Goal: Task Accomplishment & Management: Manage account settings

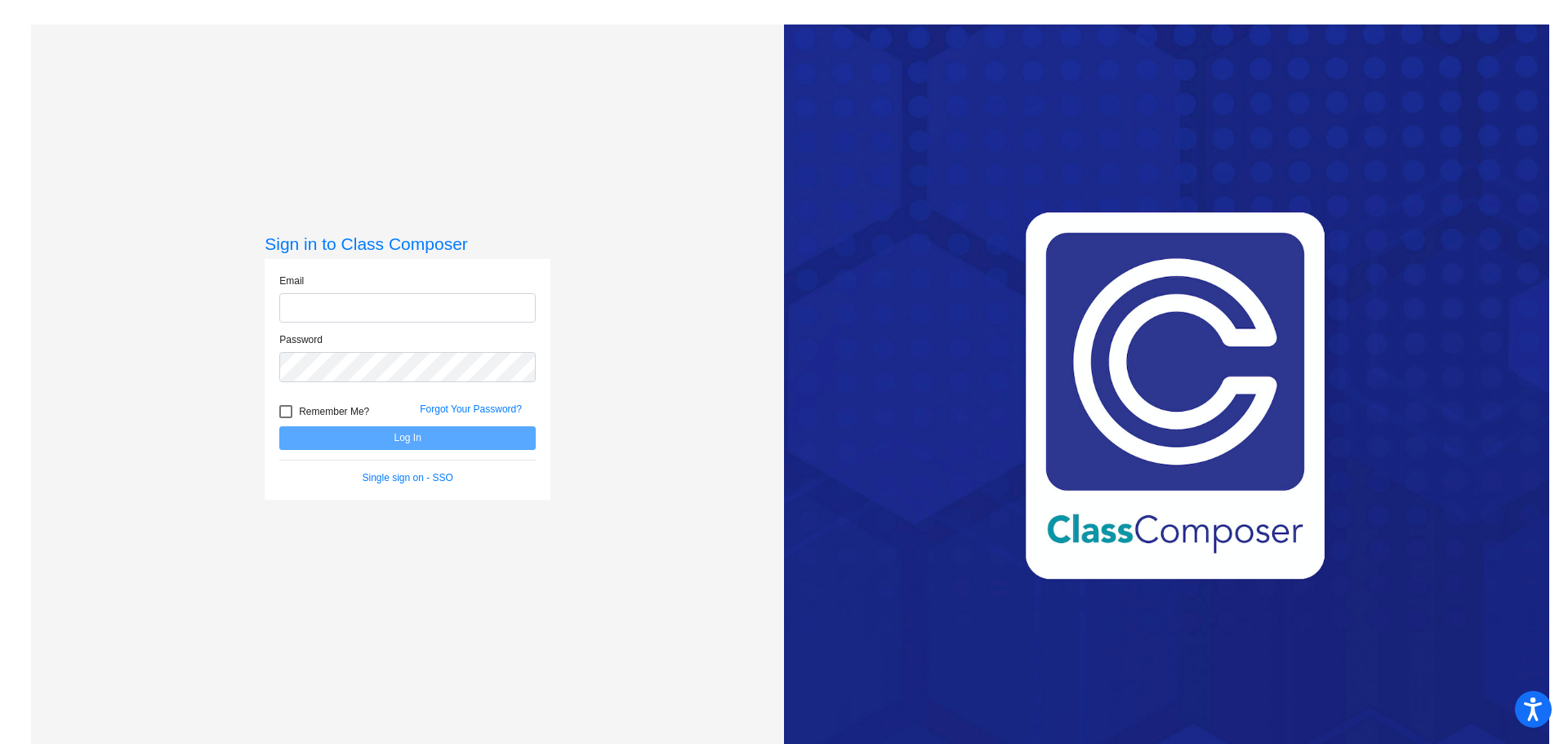
type input "[PERSON_NAME][EMAIL_ADDRESS][PERSON_NAME][DOMAIN_NAME]"
click at [286, 403] on label "Remember Me?" at bounding box center [324, 412] width 89 height 20
click at [286, 418] on input "Remember Me?" at bounding box center [285, 418] width 1 height 1
checkbox input "true"
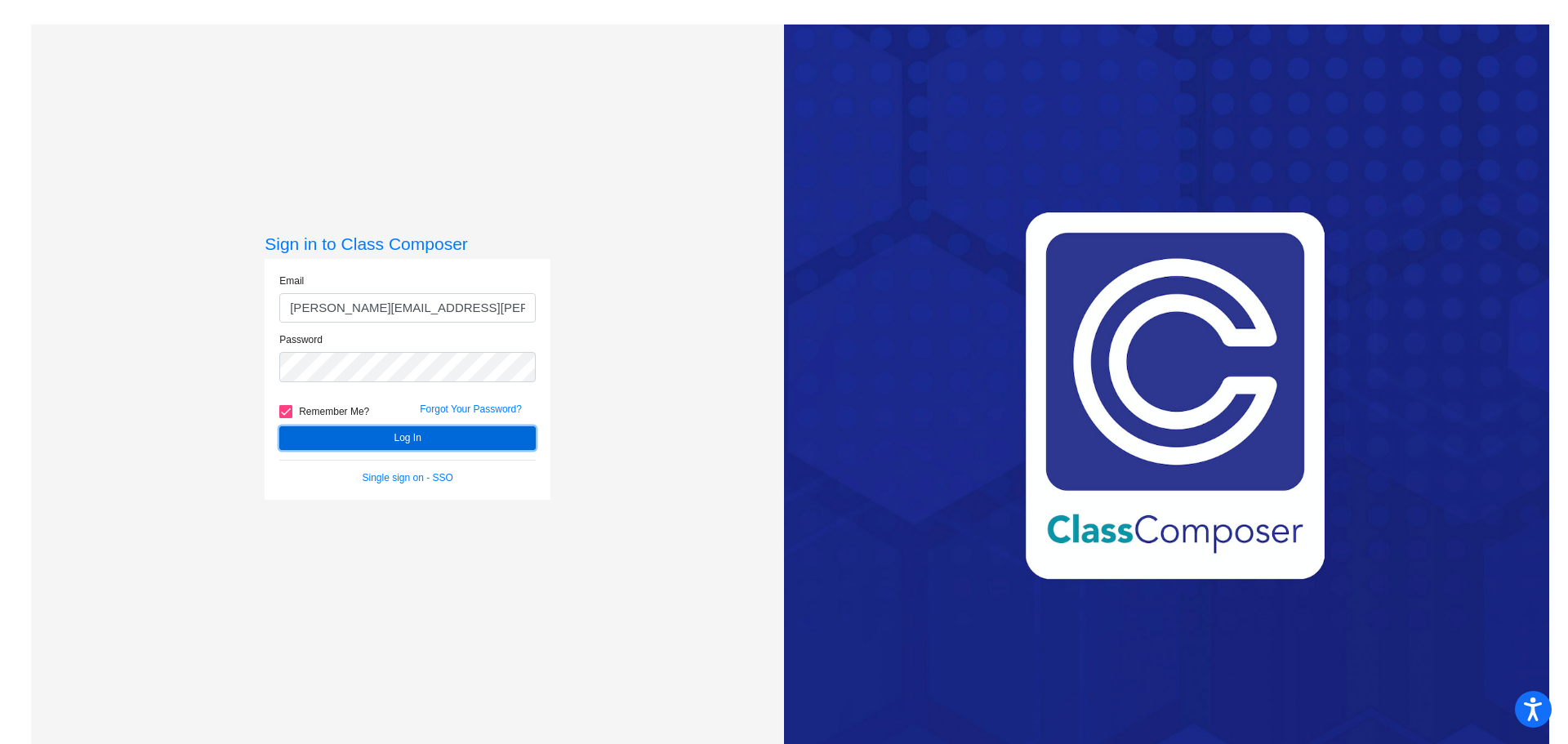
click at [343, 442] on button "Log In" at bounding box center [408, 438] width 257 height 24
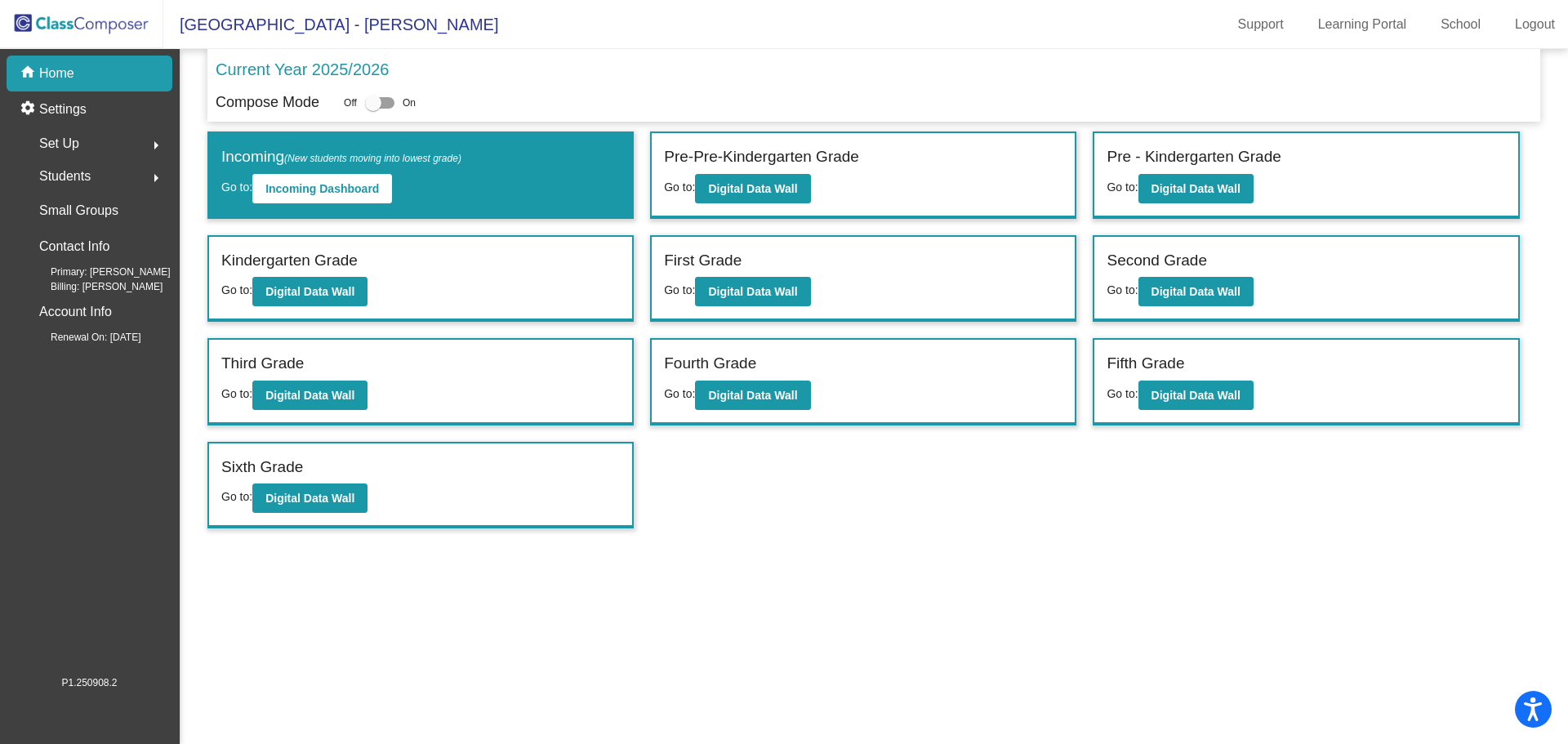
click at [98, 175] on div "Students arrow_right" at bounding box center [94, 176] width 156 height 32
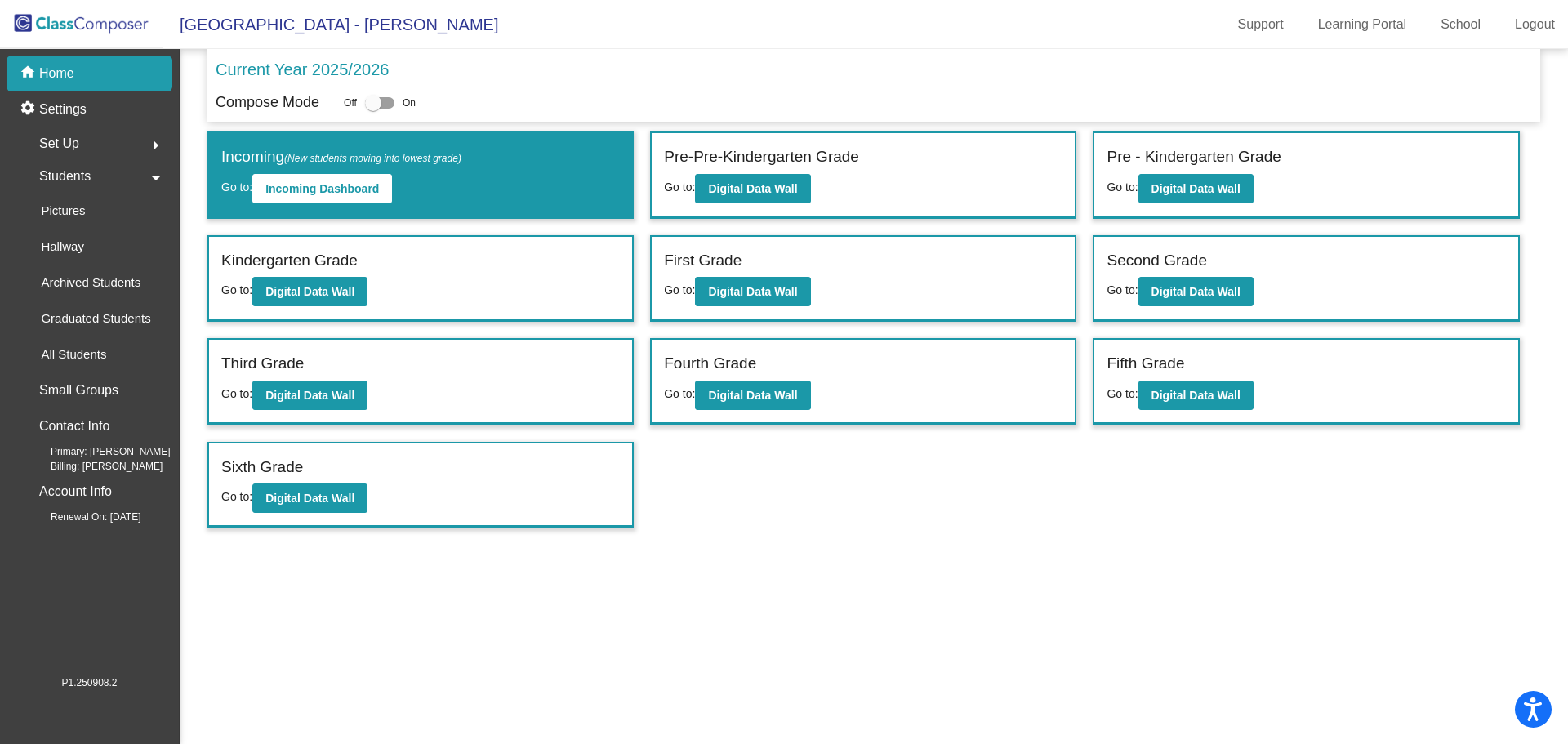
click at [75, 143] on span "Set Up" at bounding box center [59, 144] width 40 height 23
click at [88, 316] on p "Import Students" at bounding box center [84, 322] width 86 height 20
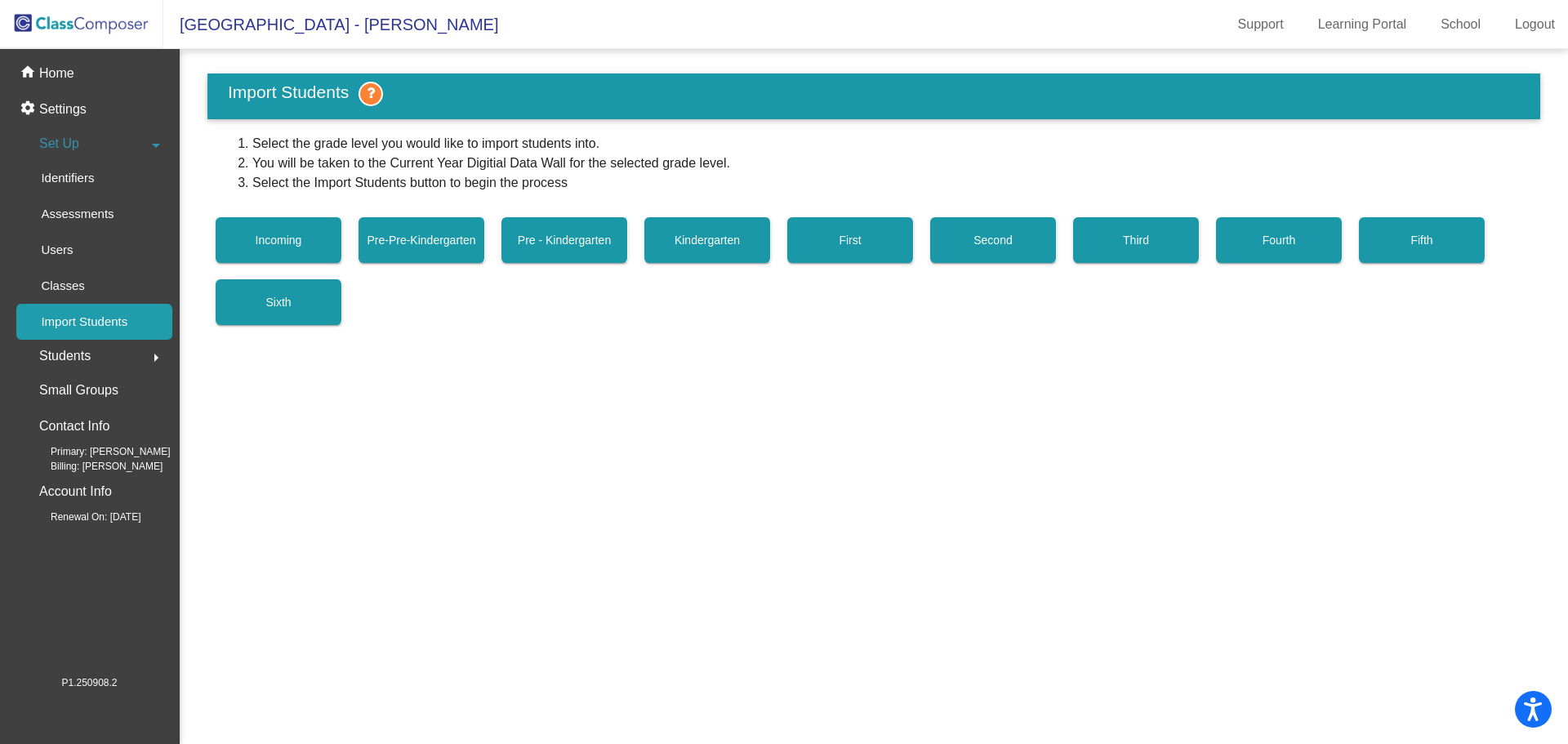
click at [60, 352] on span "Students" at bounding box center [65, 356] width 51 height 23
click at [61, 353] on p "All Students" at bounding box center [73, 355] width 65 height 20
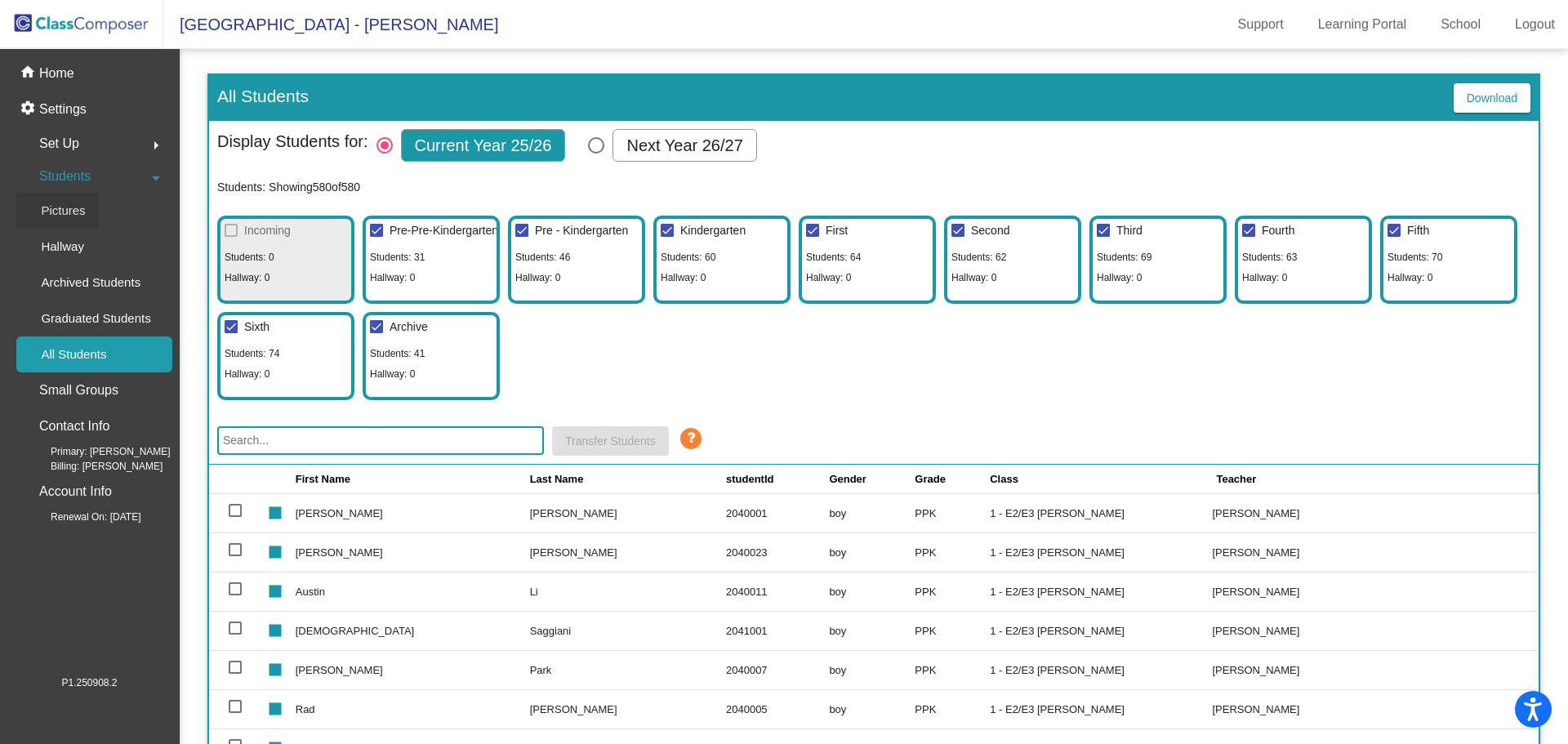
click at [84, 200] on div "Pictures" at bounding box center [58, 210] width 83 height 36
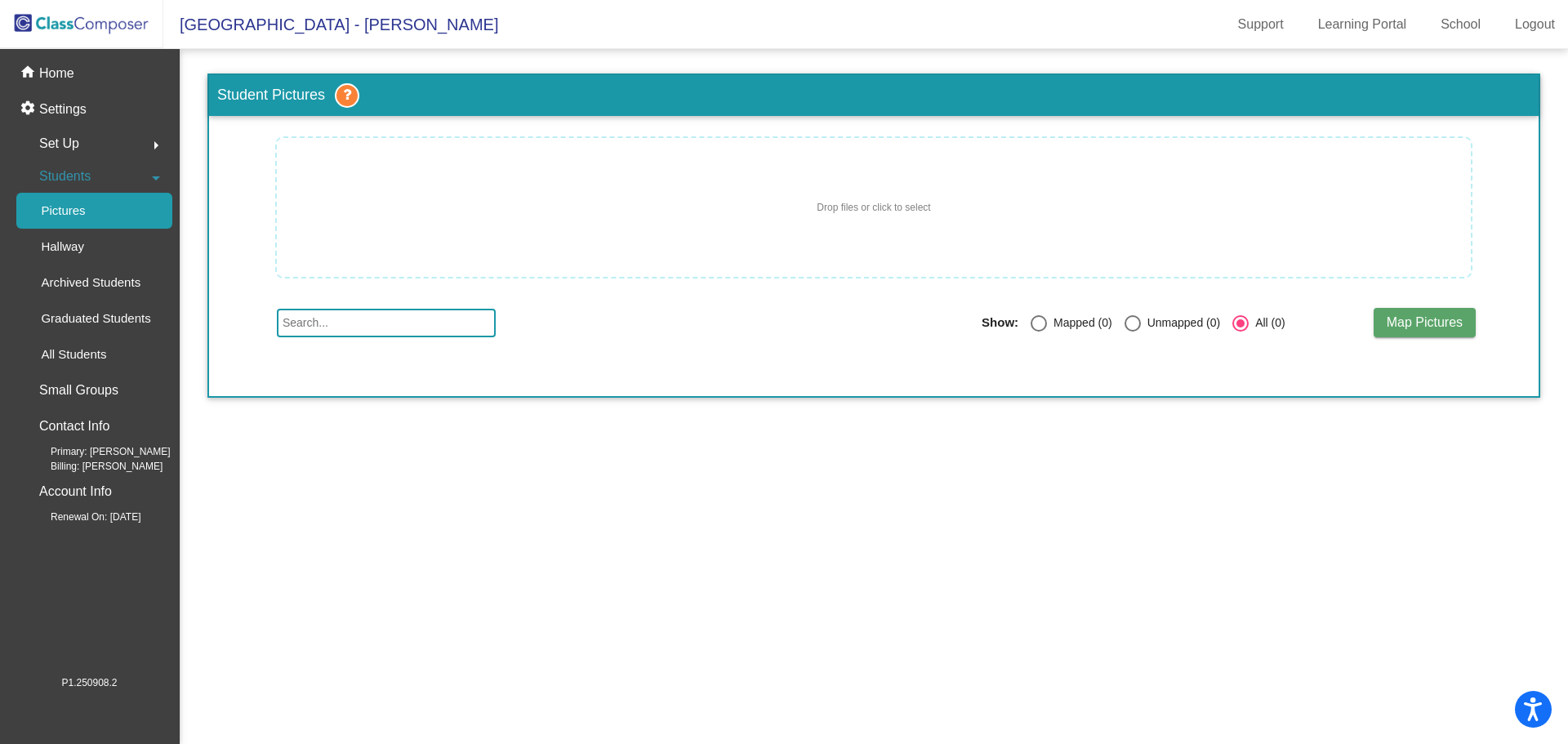
click at [909, 209] on span "Drop files or click to select" at bounding box center [873, 208] width 113 height 15
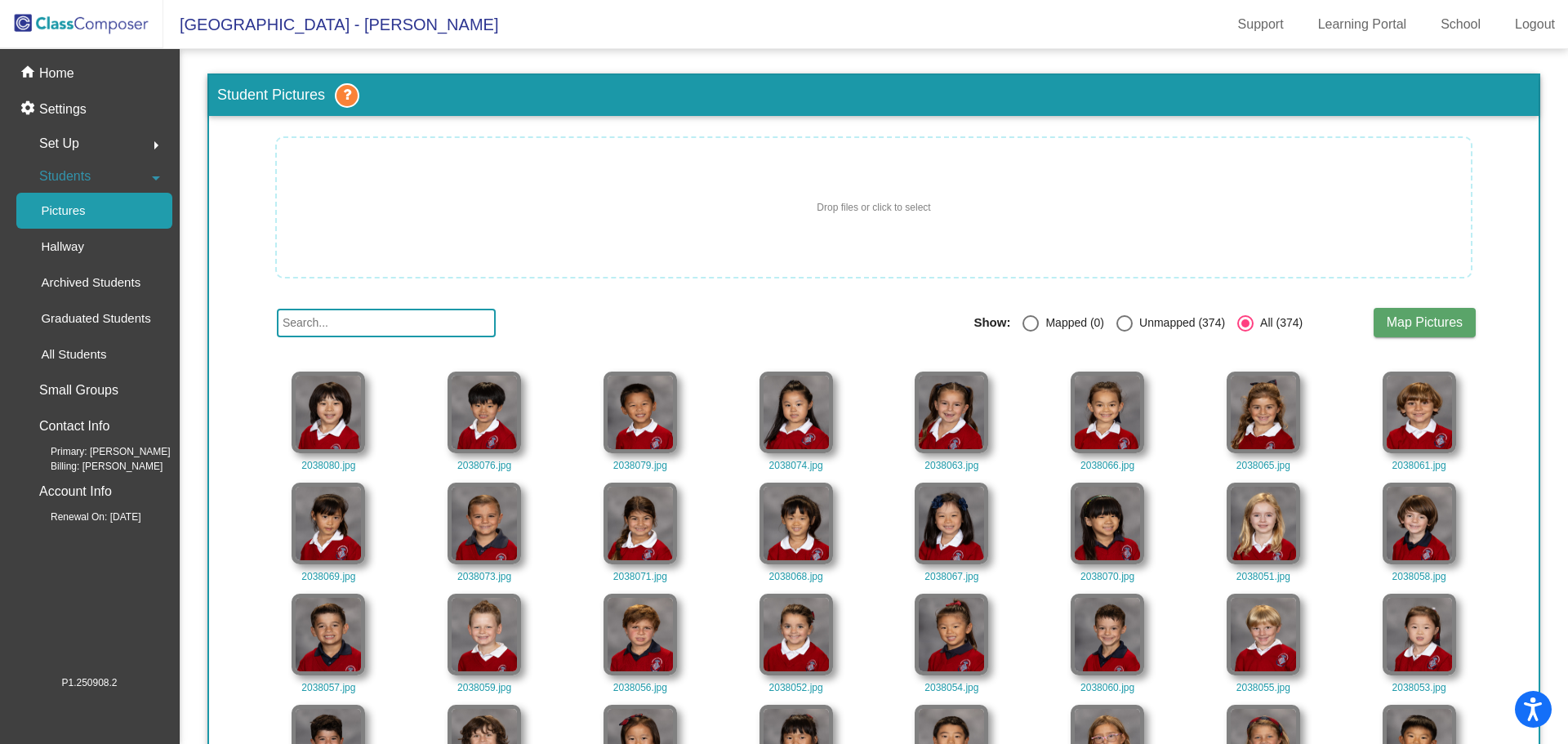
click at [1410, 319] on span "Map Pictures" at bounding box center [1425, 321] width 76 height 14
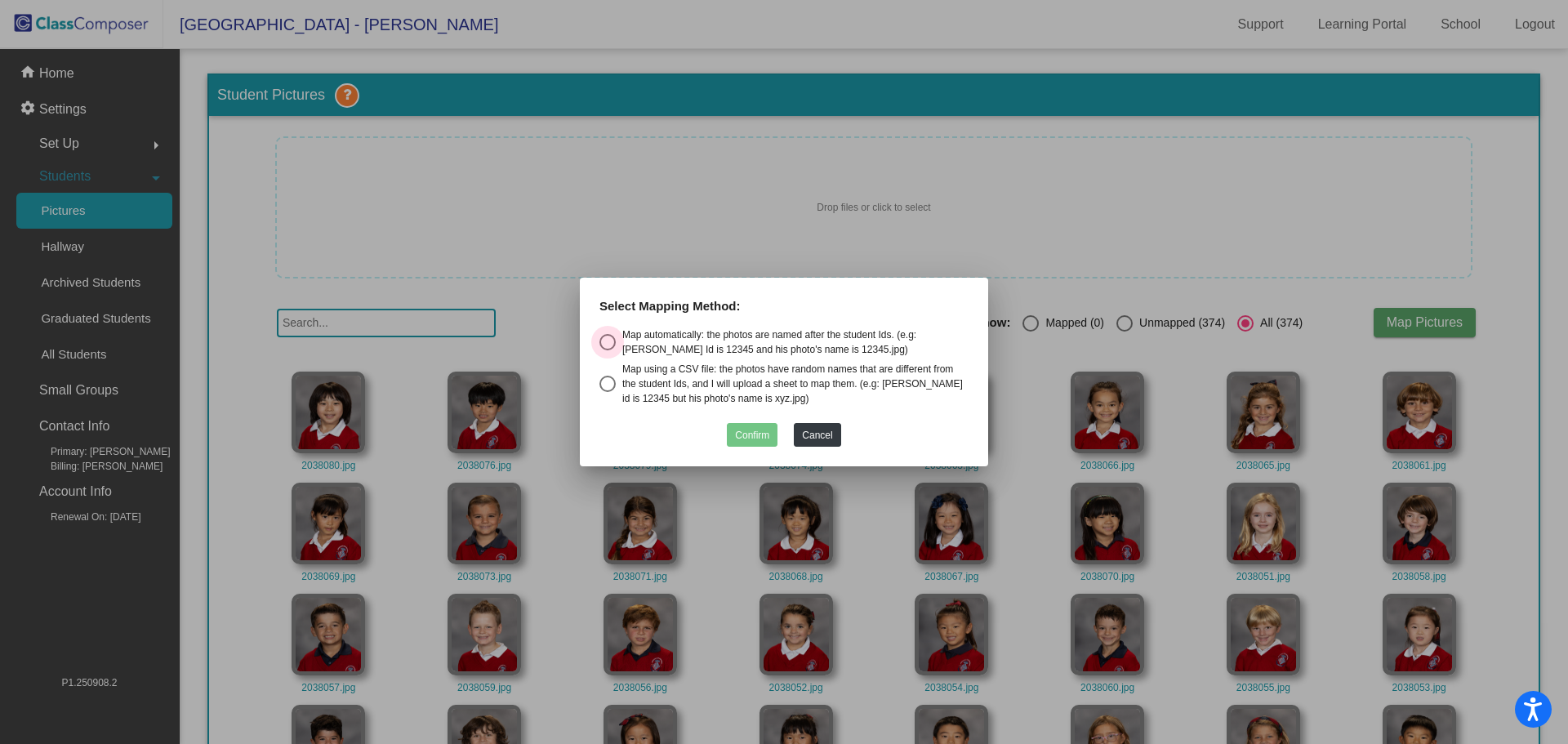
click at [605, 347] on div "Select an option" at bounding box center [608, 342] width 17 height 17
click at [606, 350] on input "Map automatically: the photos are named after the student Ids. (e.g: [PERSON_NA…" at bounding box center [606, 350] width 1 height 1
radio input "true"
click at [745, 437] on button "Confirm" at bounding box center [751, 435] width 51 height 24
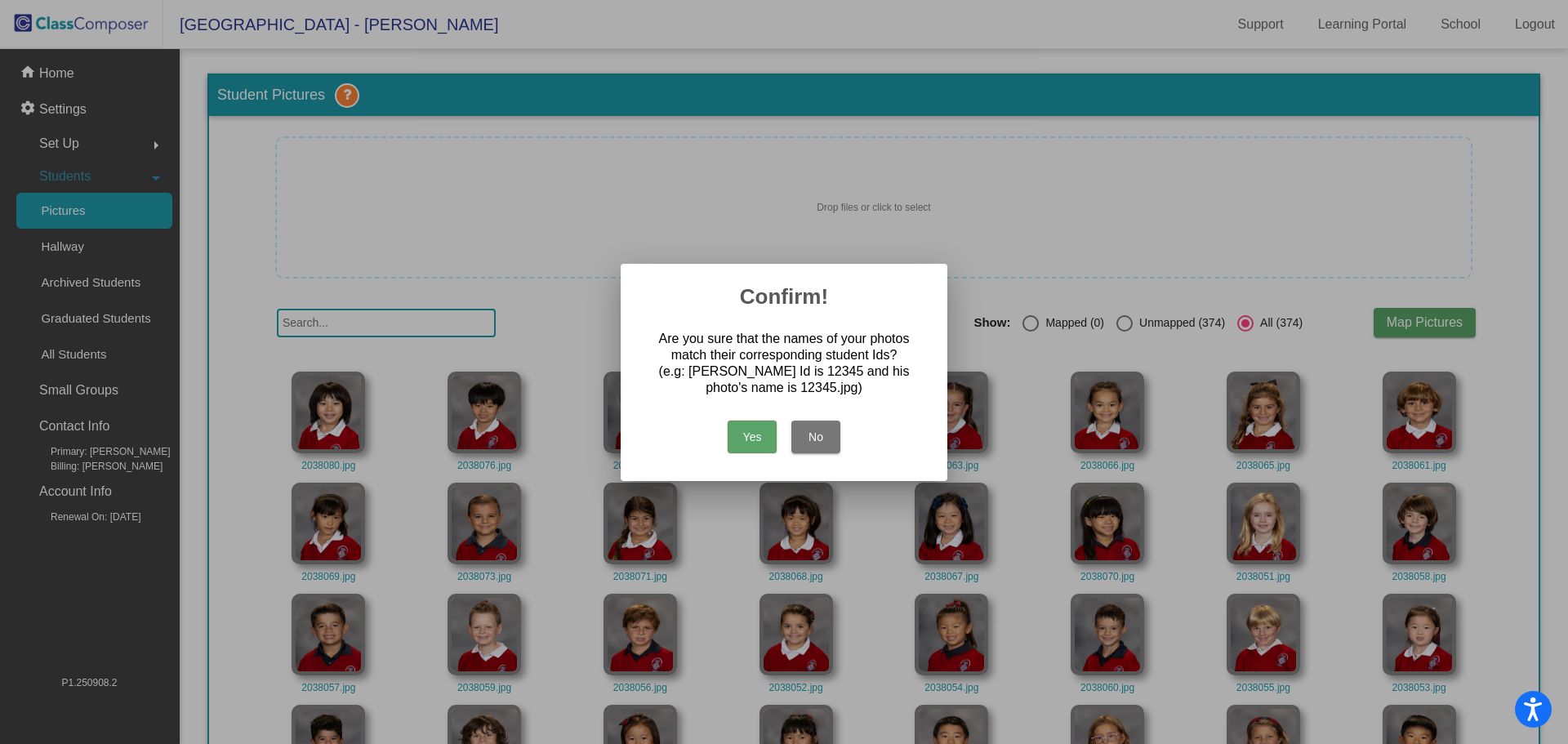
click at [745, 437] on button "Yes" at bounding box center [751, 437] width 49 height 32
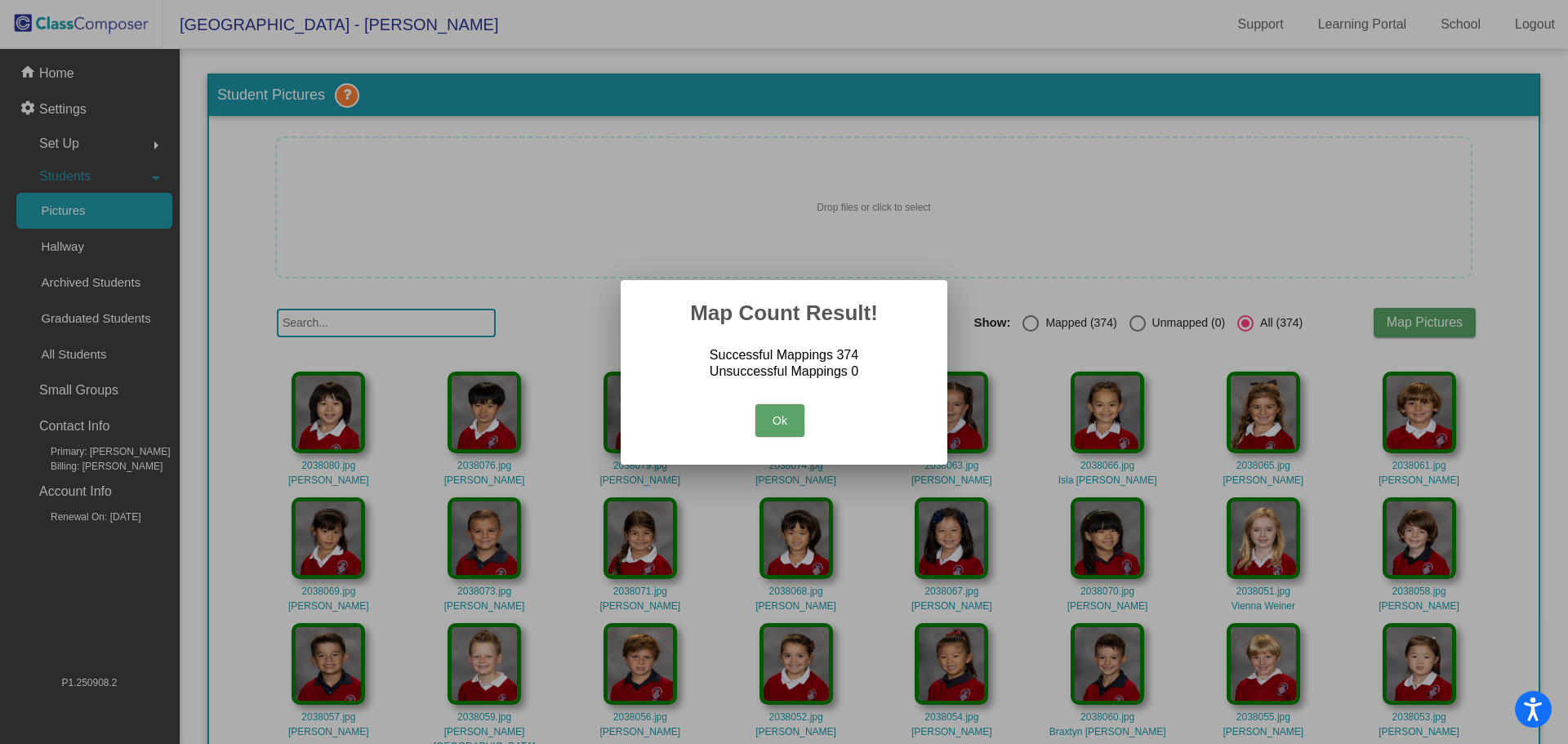
click at [771, 418] on button "Ok" at bounding box center [779, 420] width 49 height 32
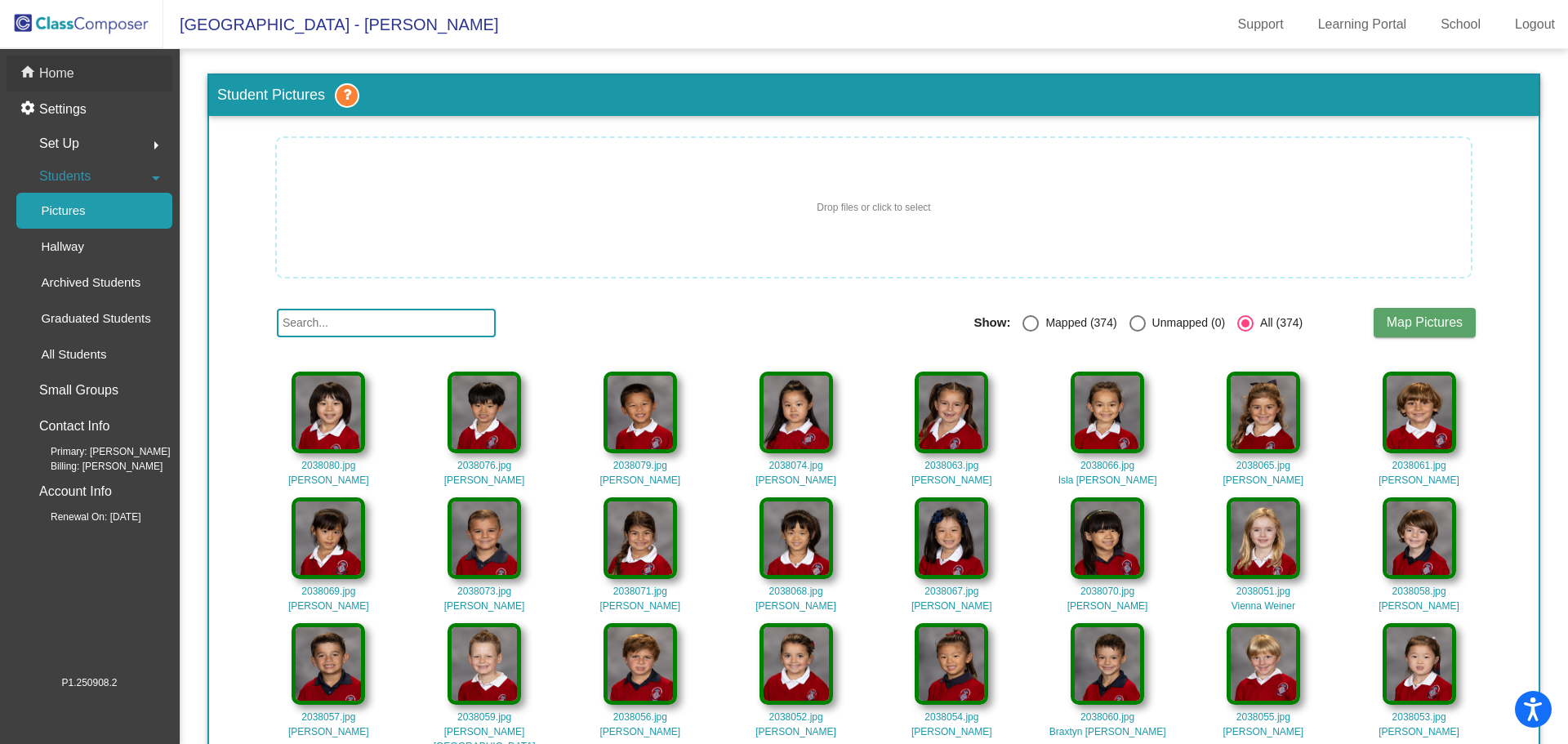
click at [60, 81] on p "Home" at bounding box center [56, 74] width 35 height 20
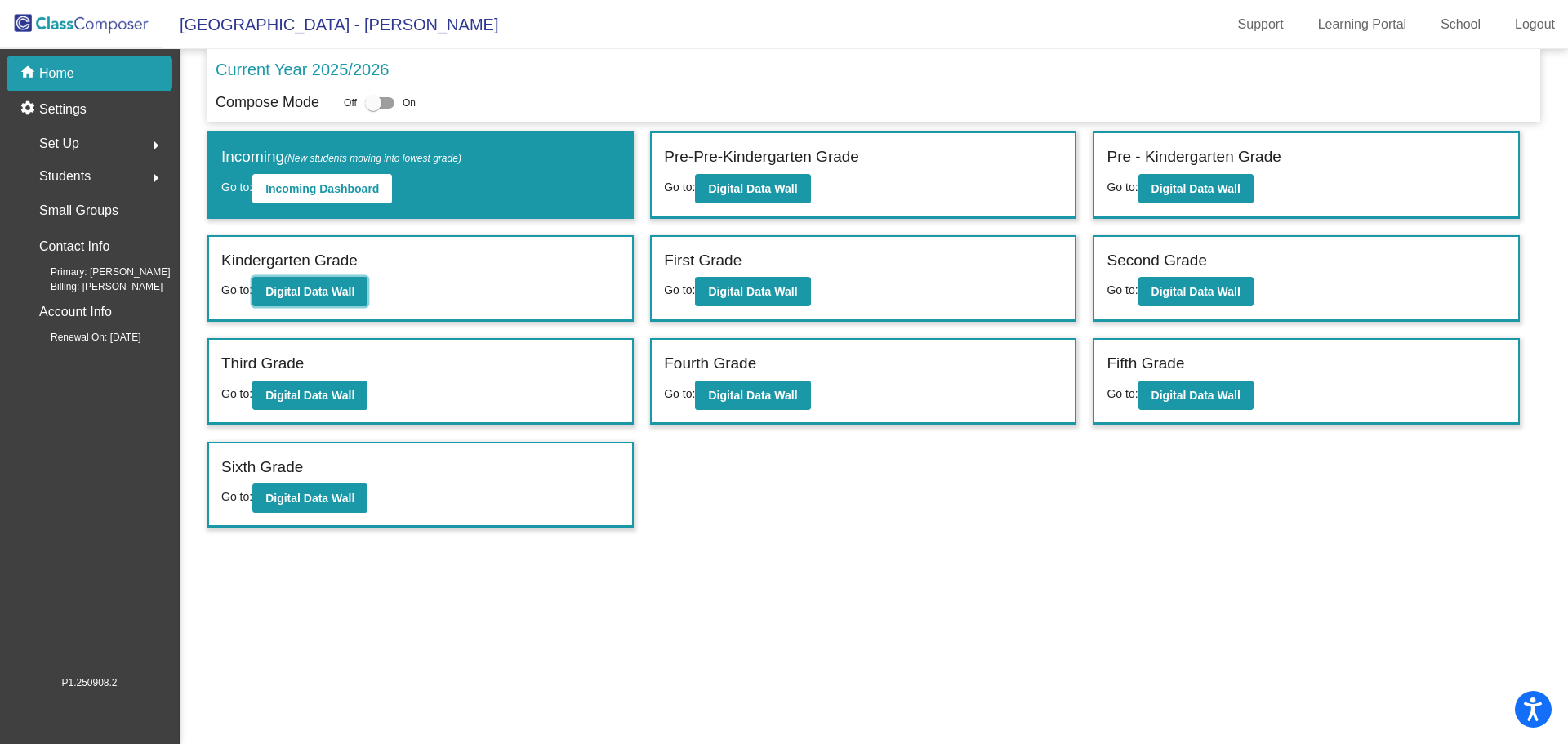
click at [326, 287] on b "Digital Data Wall" at bounding box center [309, 292] width 89 height 13
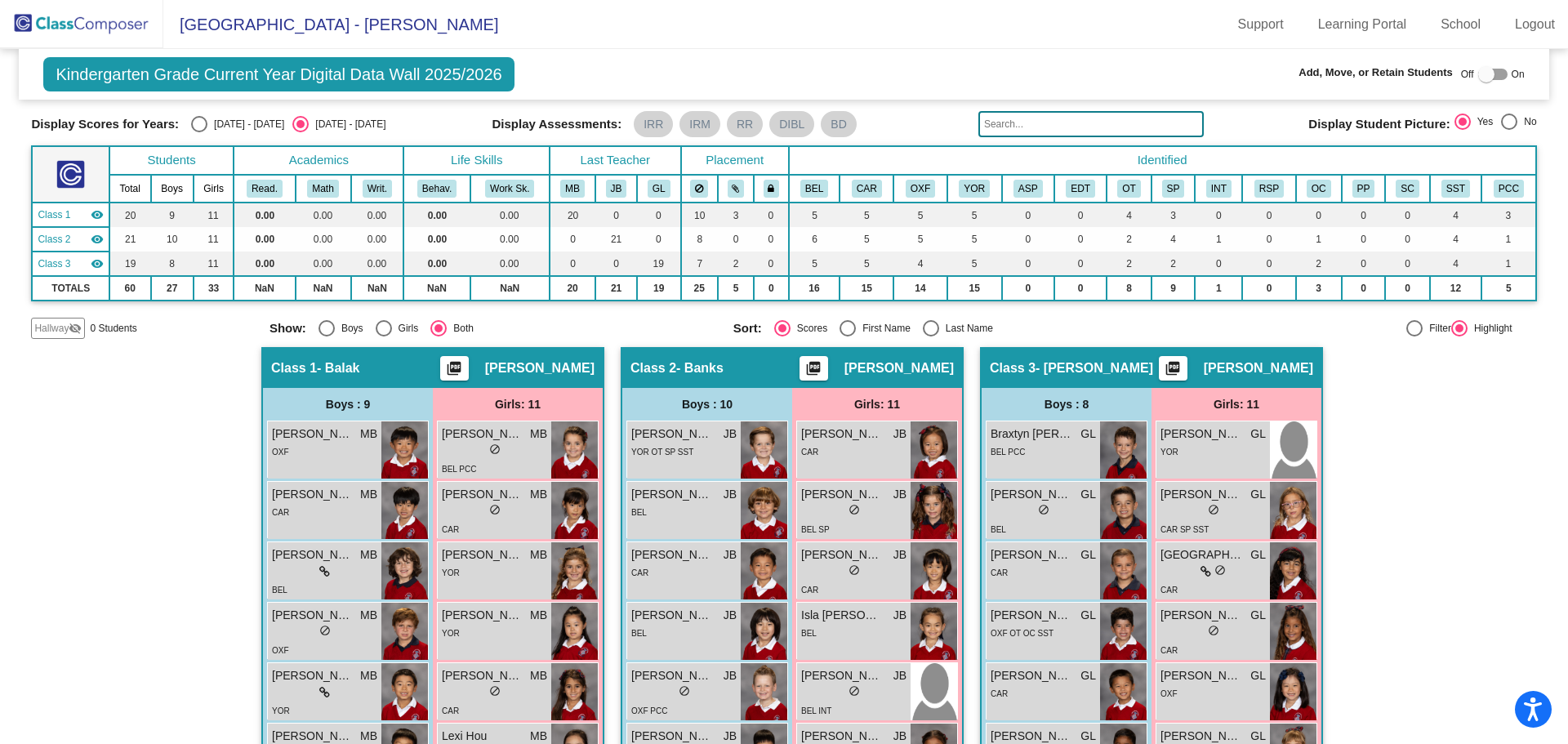
scroll to position [7, 0]
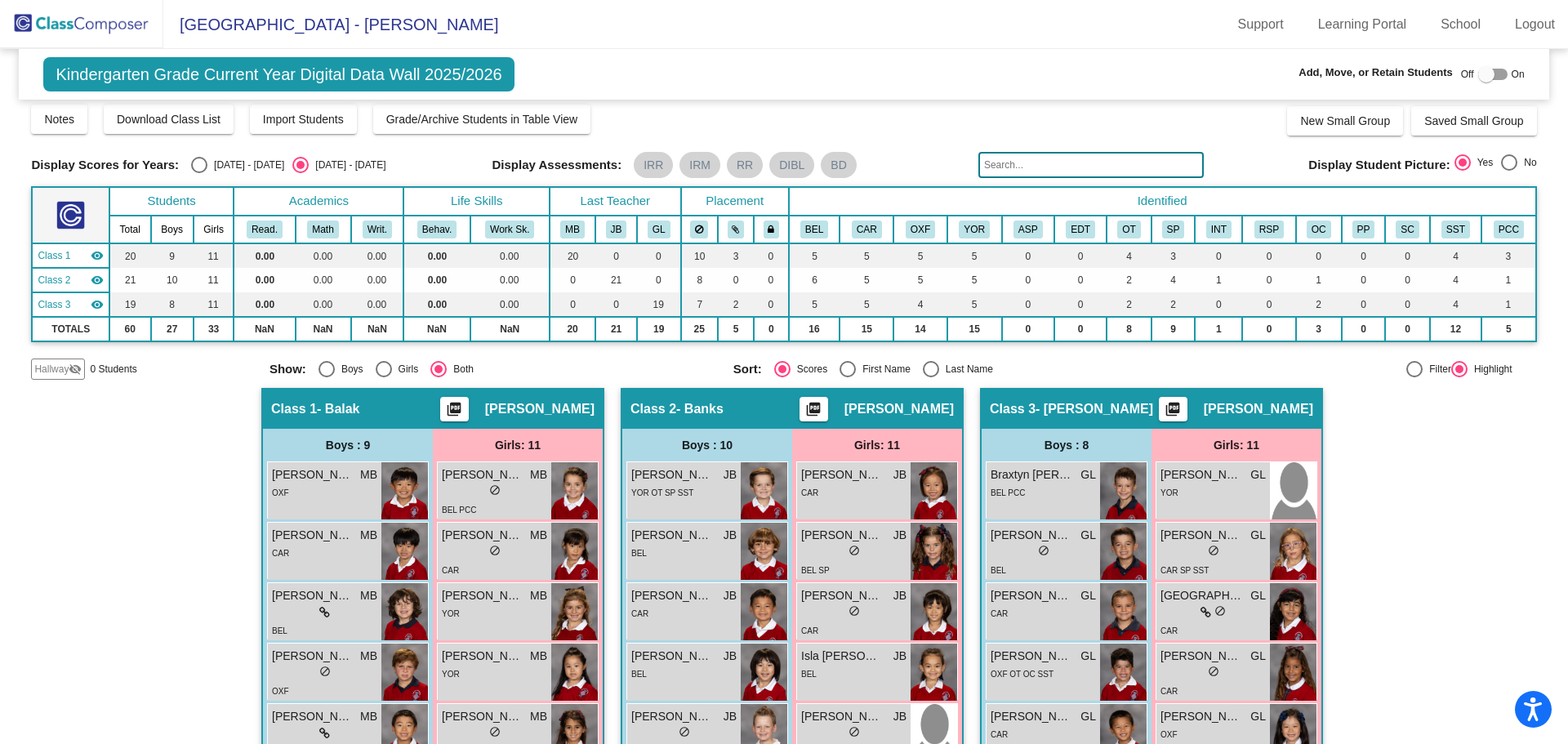
click at [108, 28] on img at bounding box center [81, 24] width 163 height 48
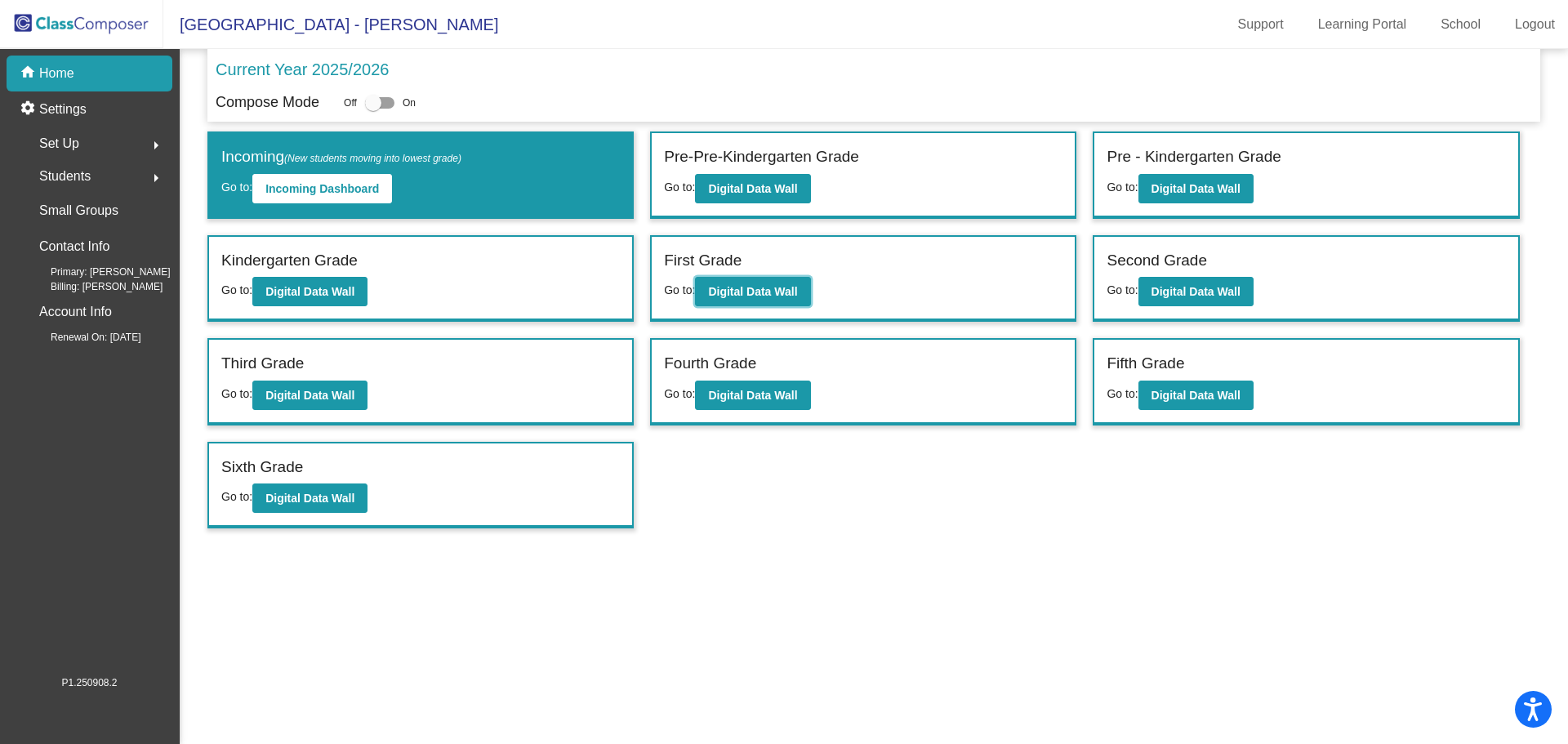
click at [769, 297] on b "Digital Data Wall" at bounding box center [752, 292] width 89 height 13
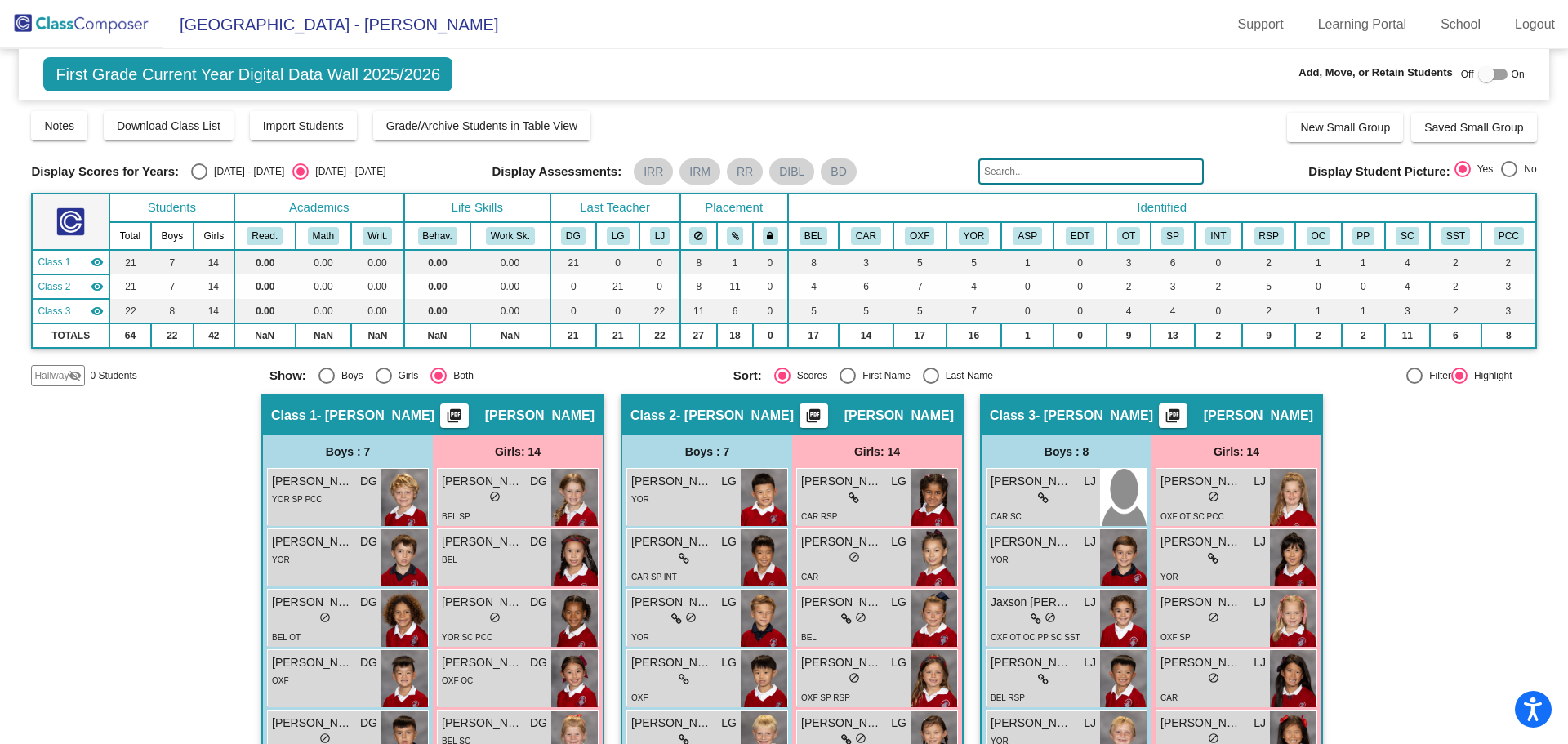
click at [94, 24] on img at bounding box center [81, 24] width 163 height 48
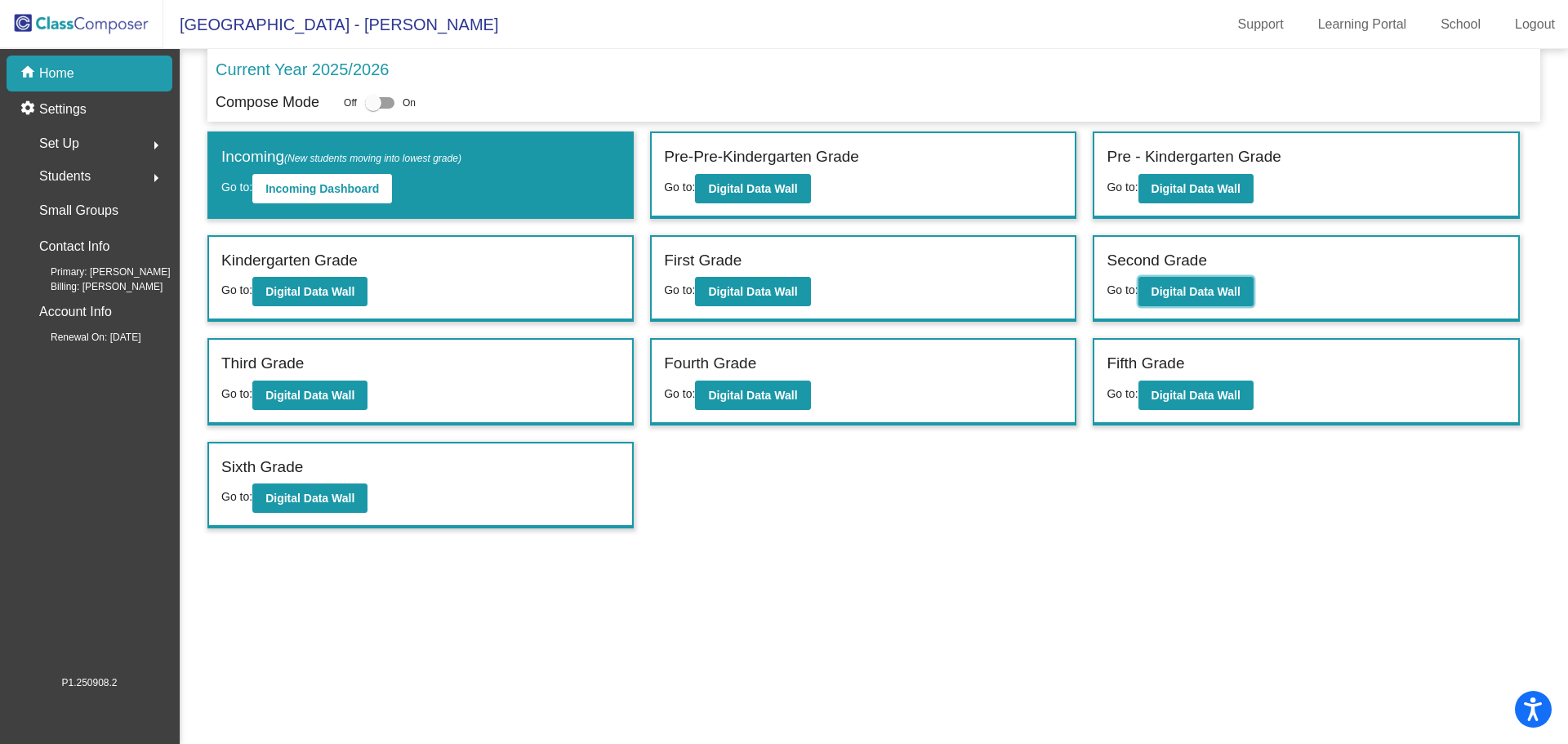
click at [1224, 297] on b "Digital Data Wall" at bounding box center [1195, 292] width 89 height 13
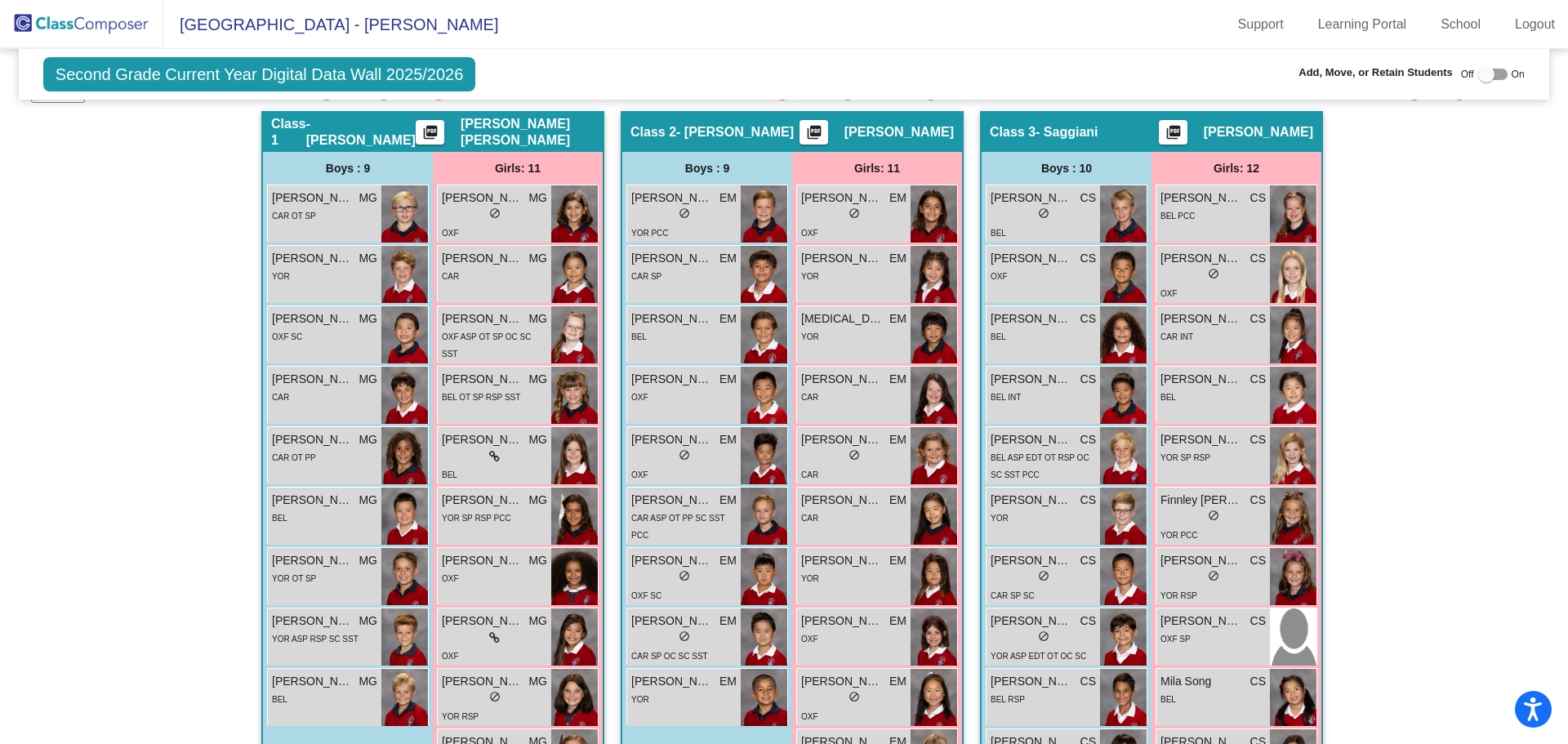
scroll to position [326, 0]
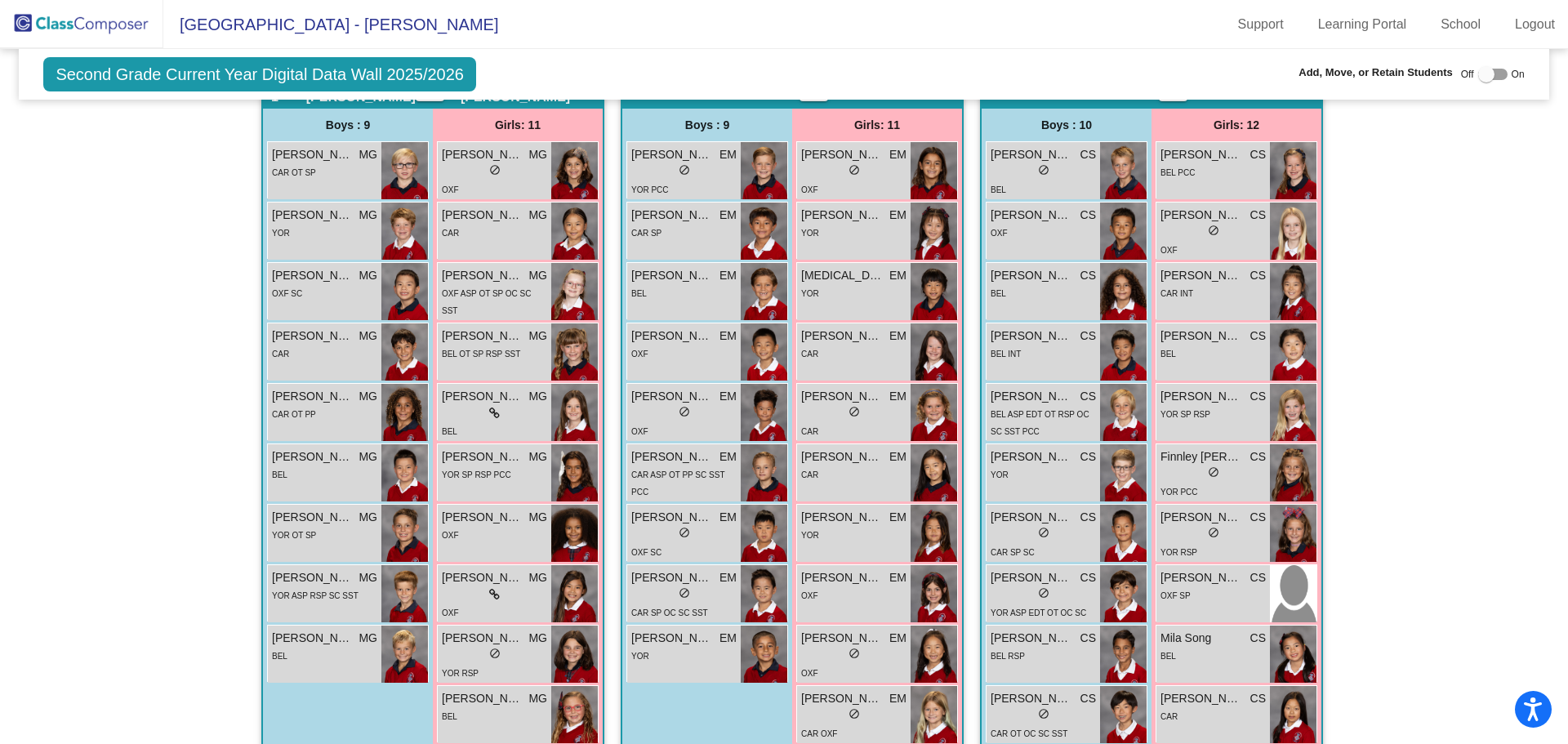
click at [82, 17] on img at bounding box center [81, 24] width 163 height 48
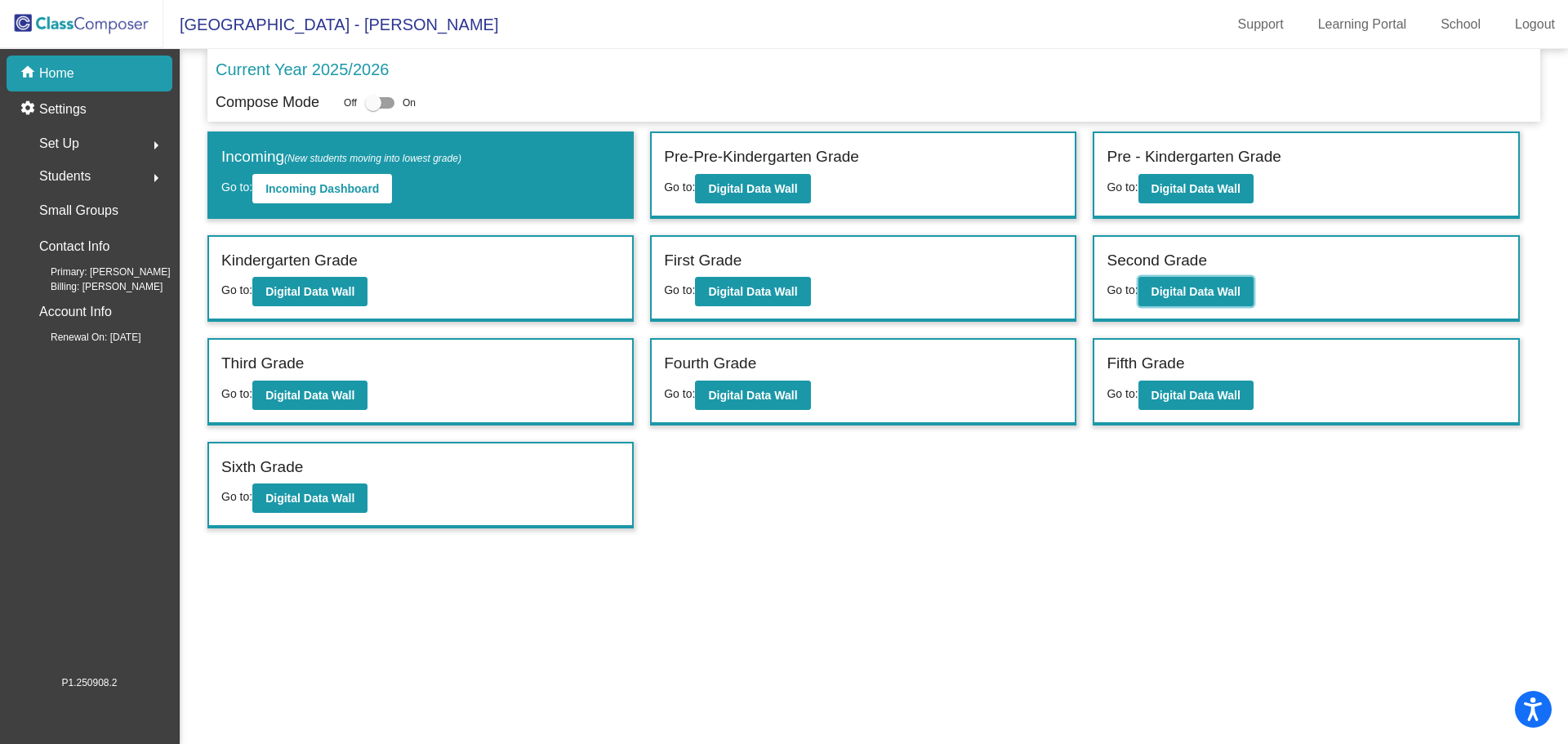
click at [1163, 292] on b "Digital Data Wall" at bounding box center [1195, 292] width 89 height 13
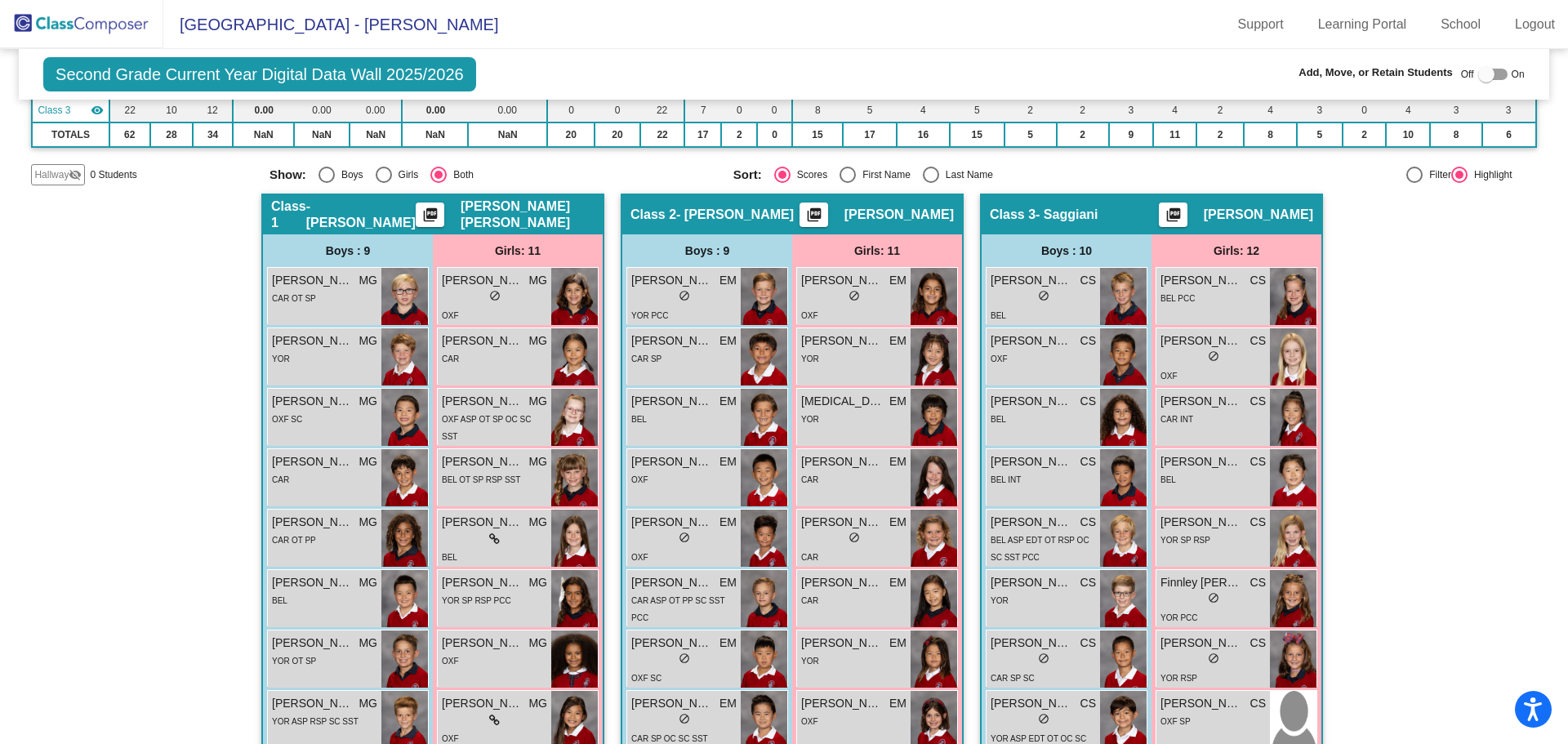
scroll to position [326, 0]
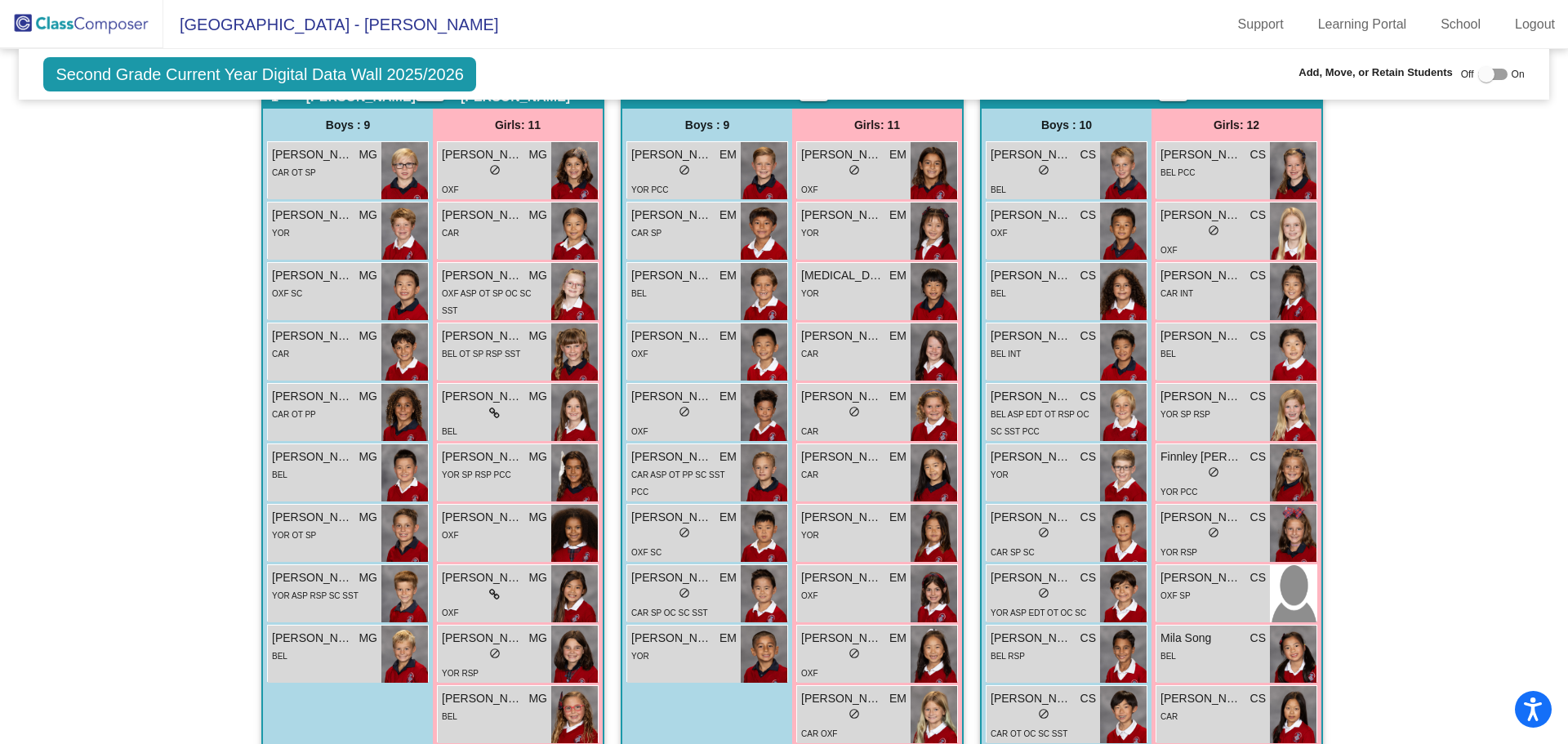
click at [1047, 398] on span "[PERSON_NAME]" at bounding box center [1031, 396] width 82 height 17
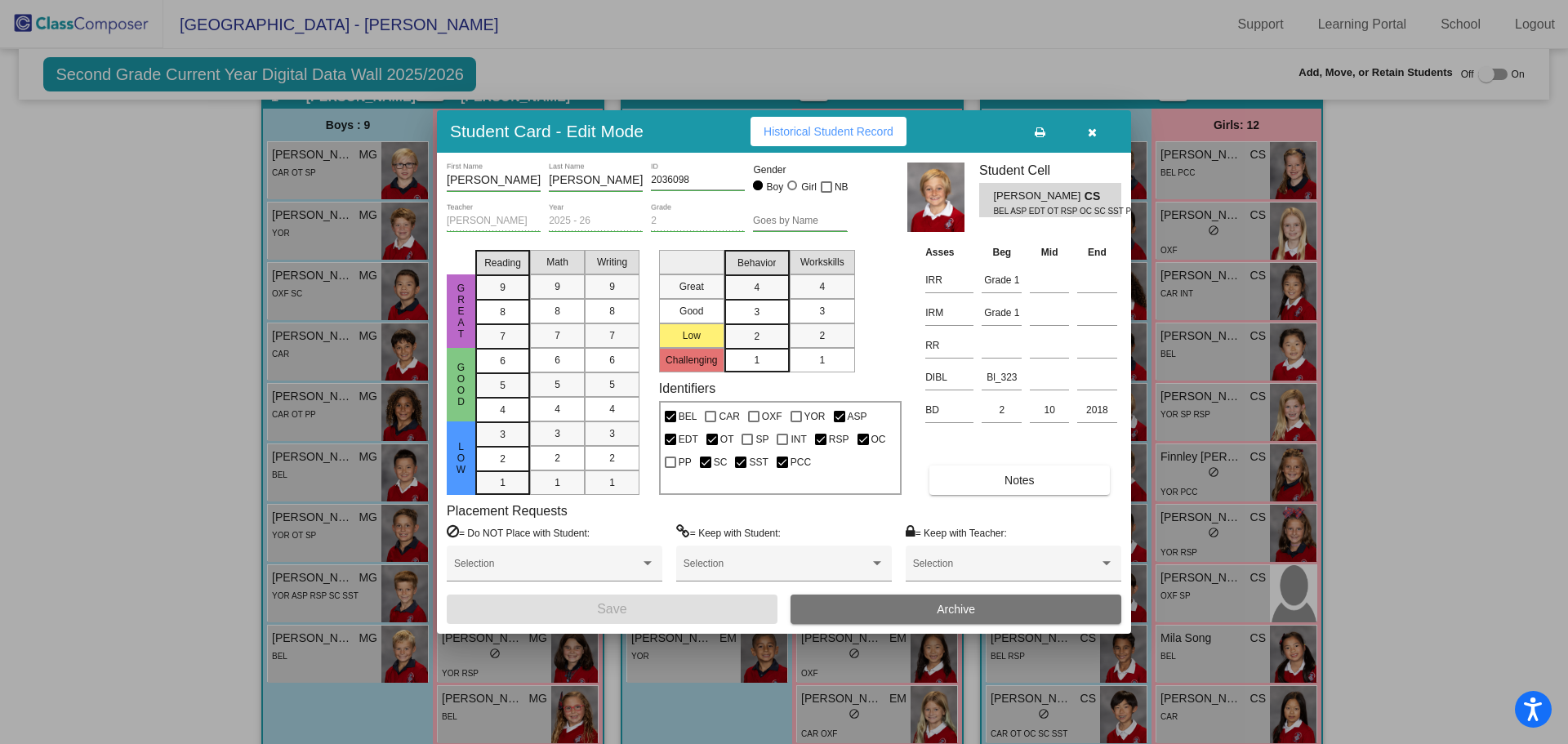
click at [1098, 129] on button "button" at bounding box center [1091, 131] width 52 height 29
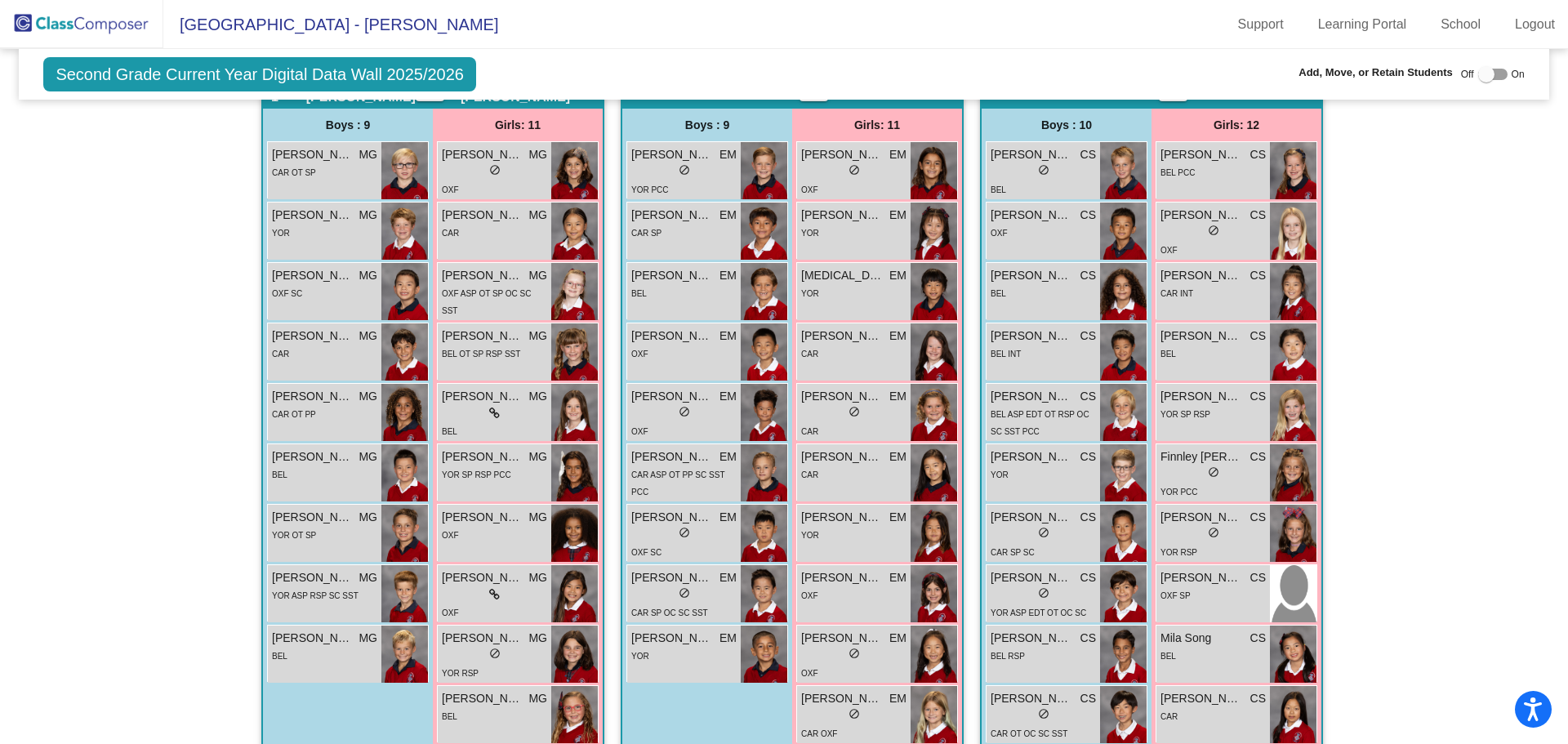
click at [1183, 471] on div "lock do_not_disturb_alt" at bounding box center [1213, 474] width 105 height 17
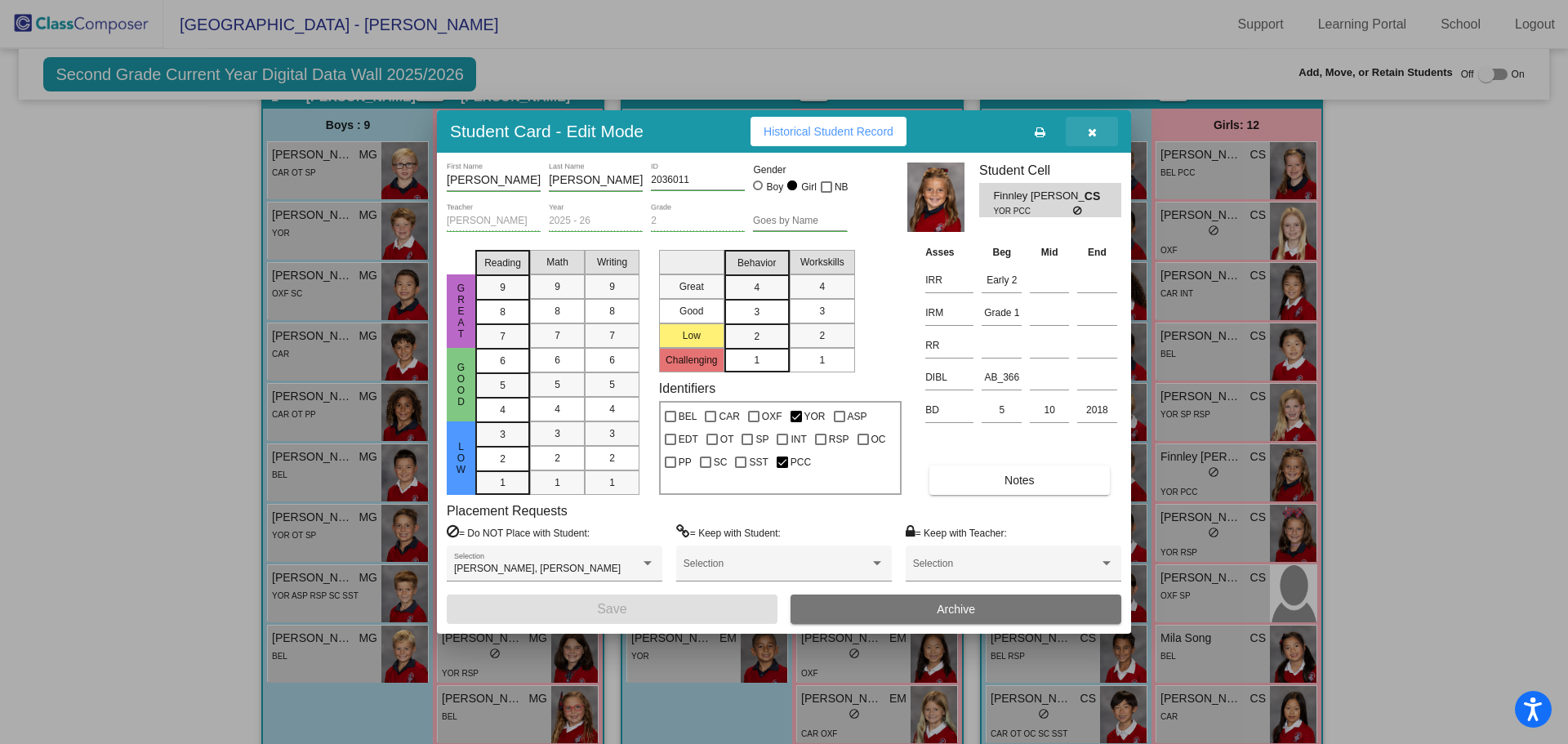
click at [1093, 136] on icon "button" at bounding box center [1092, 133] width 9 height 12
